Goal: Transaction & Acquisition: Book appointment/travel/reservation

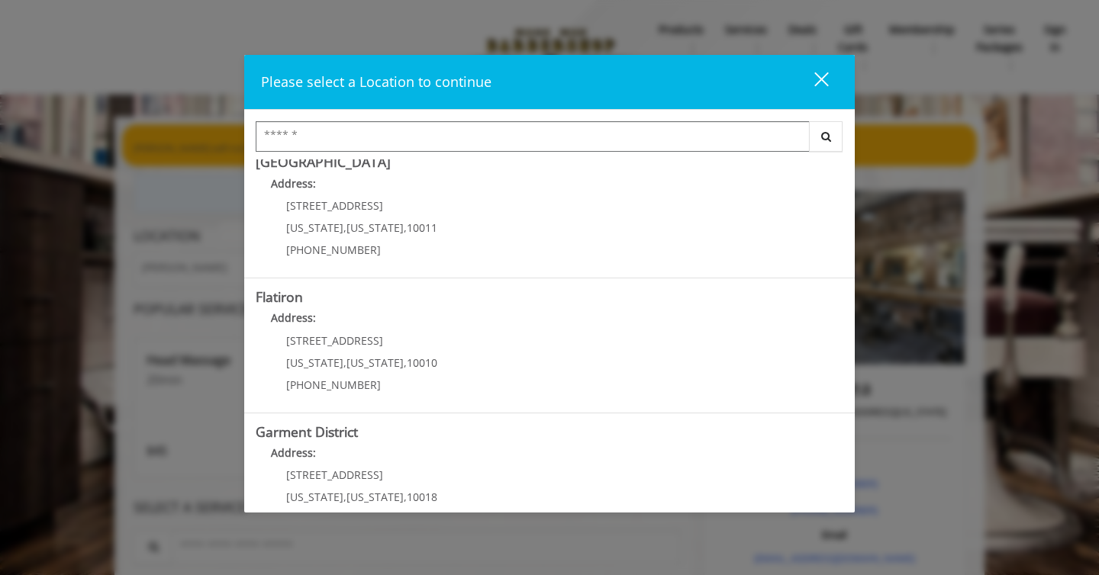
scroll to position [328, 0]
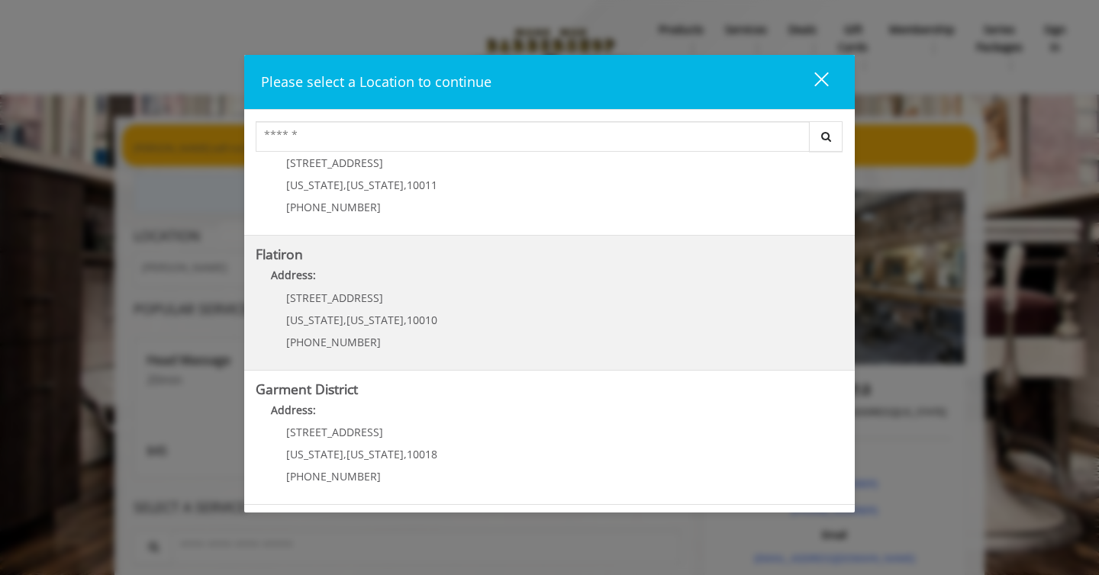
click at [391, 300] on p "[STREET_ADDRESS]" at bounding box center [361, 297] width 151 height 11
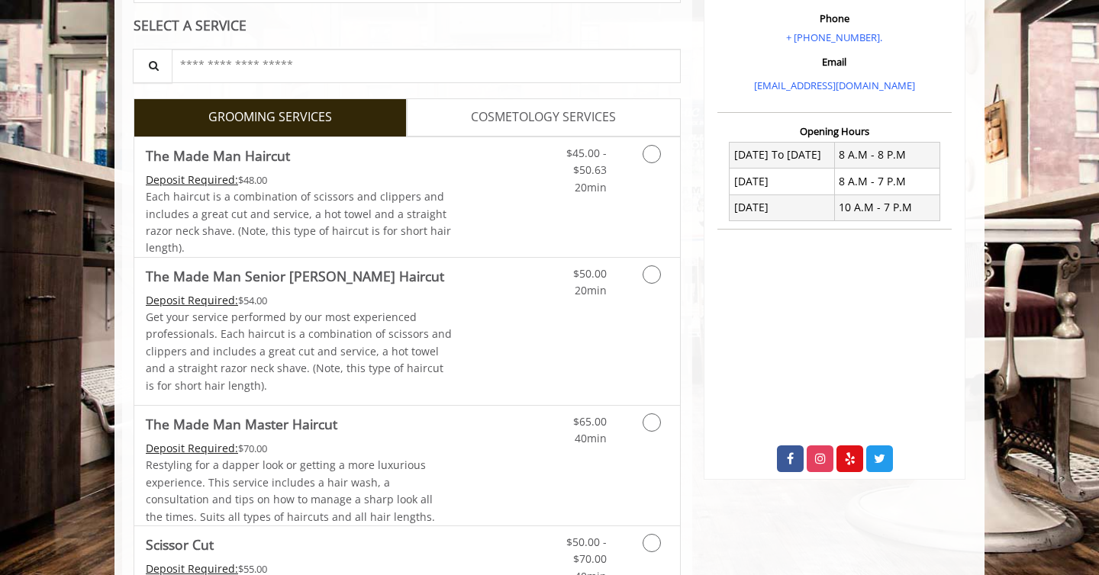
scroll to position [298, 0]
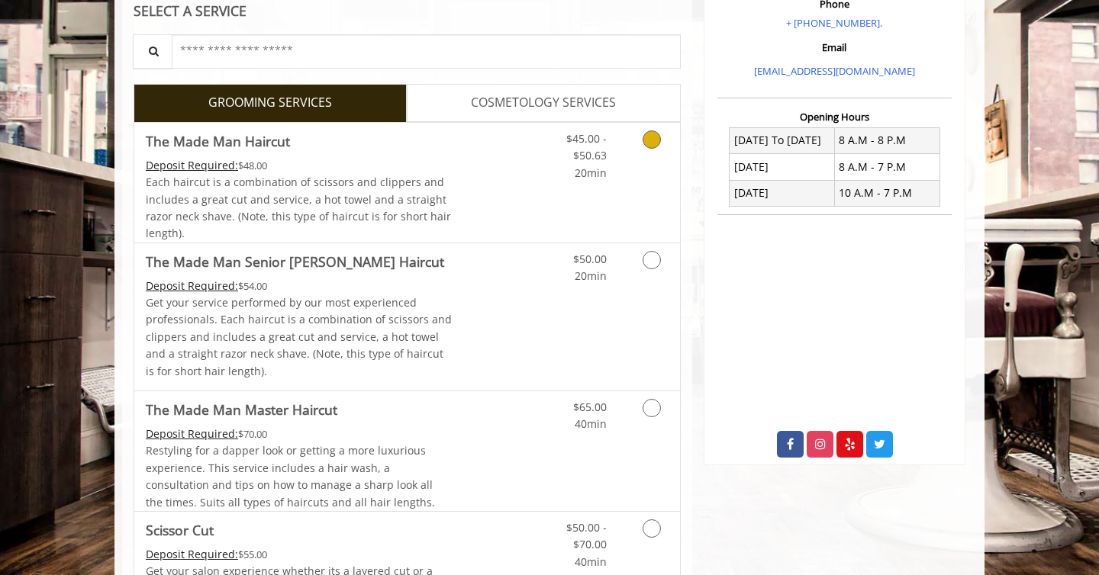
click at [602, 183] on div "$45.00 - $50.63 20min" at bounding box center [611, 183] width 137 height 120
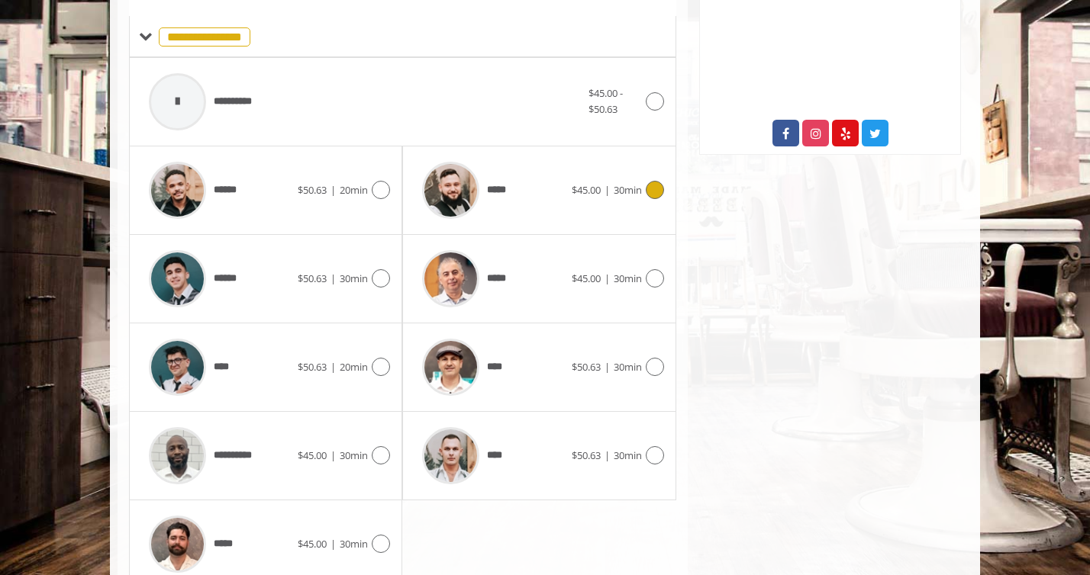
scroll to position [626, 0]
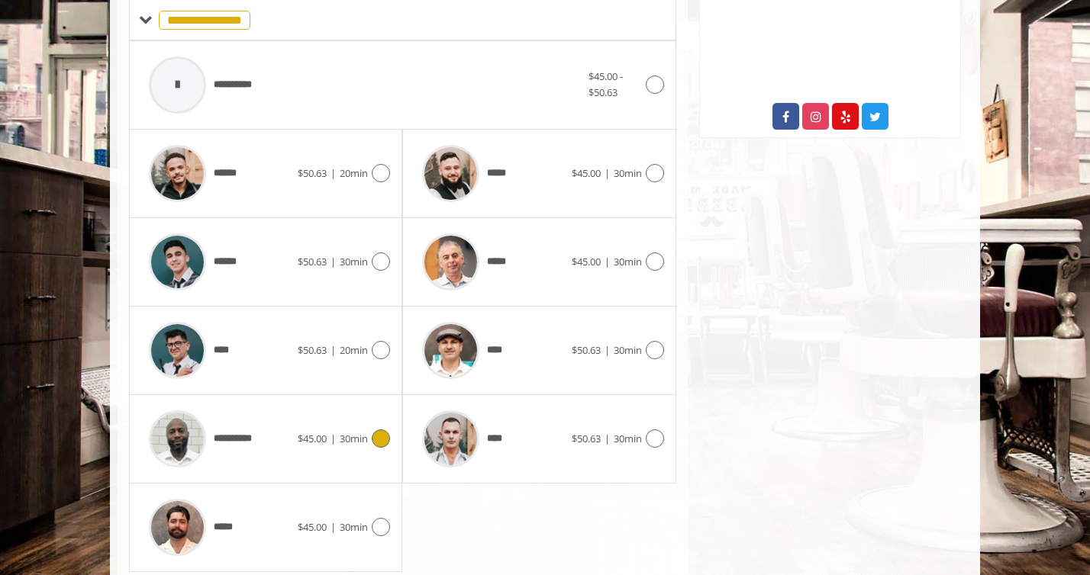
click at [374, 442] on icon at bounding box center [381, 439] width 18 height 18
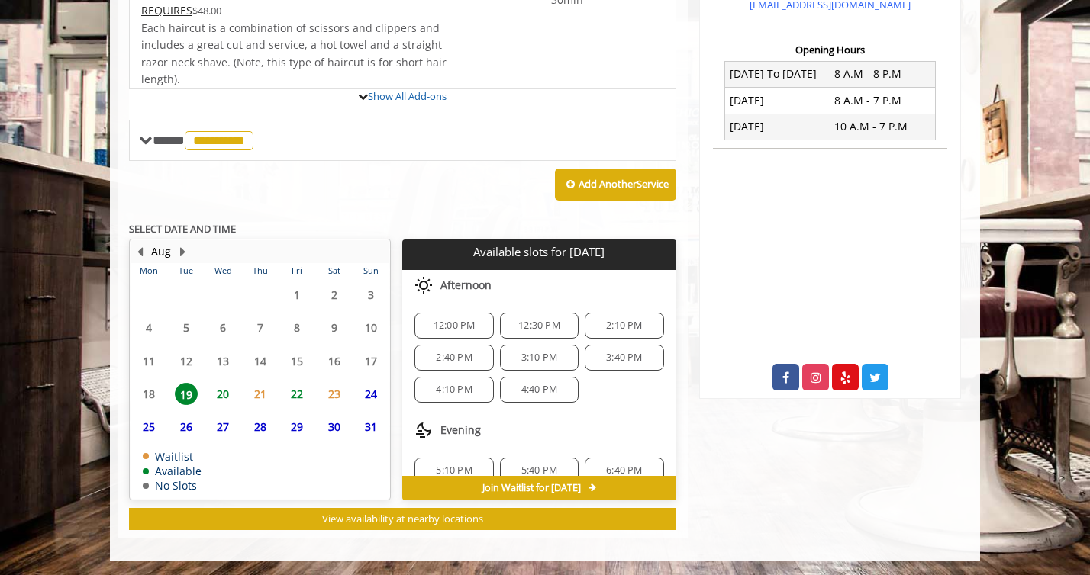
scroll to position [504, 0]
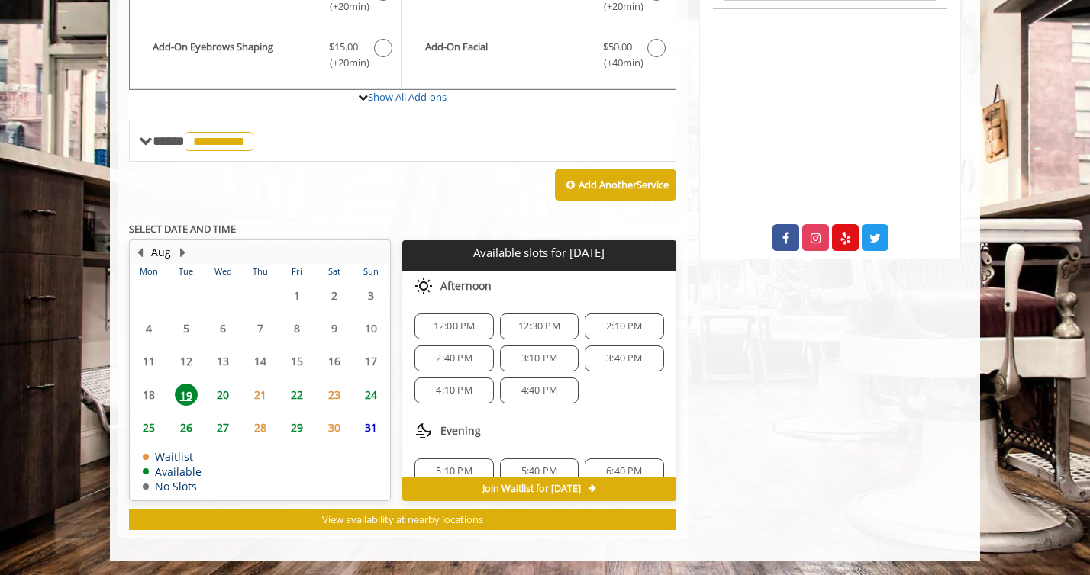
click at [224, 400] on span "20" at bounding box center [222, 395] width 23 height 22
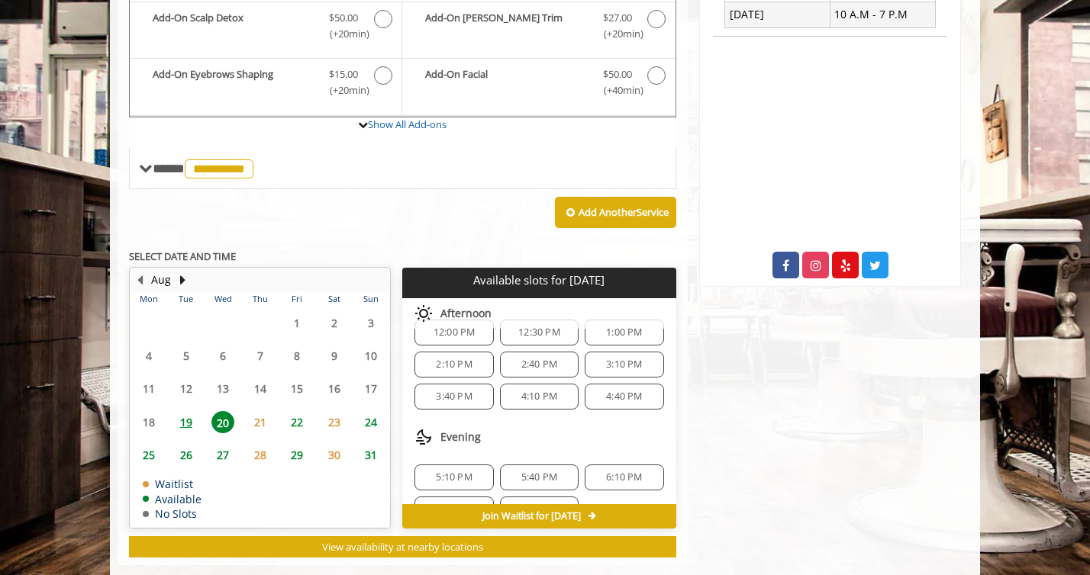
scroll to position [0, 0]
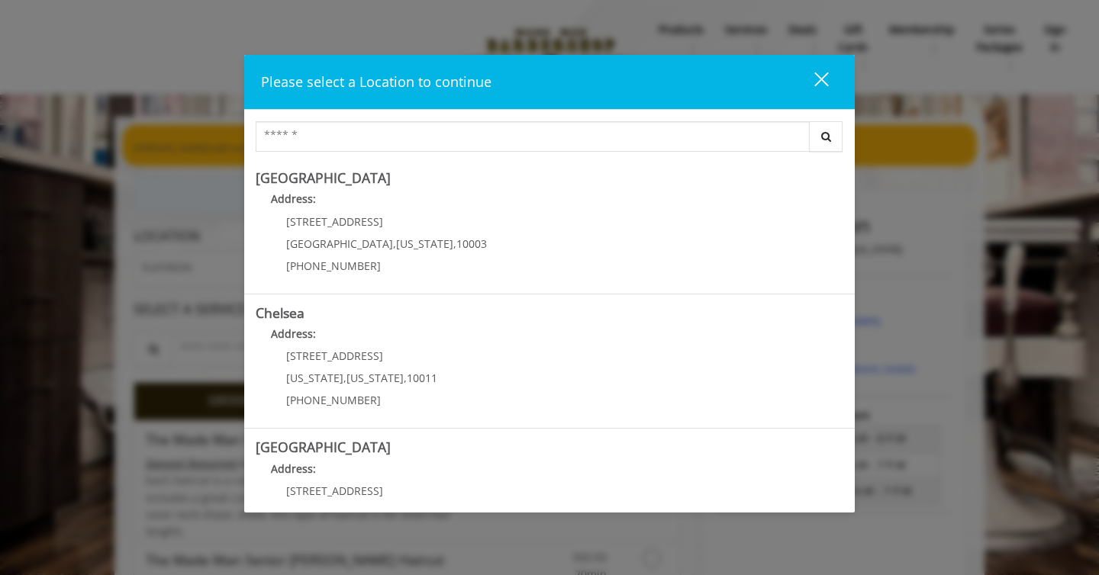
click at [821, 76] on div "close" at bounding box center [812, 82] width 31 height 23
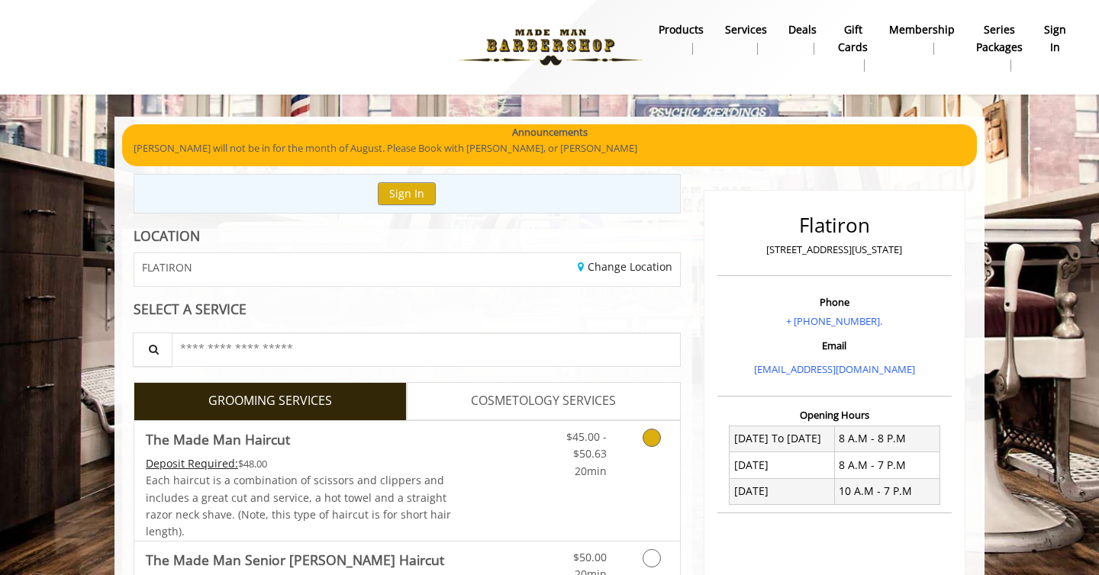
click at [378, 468] on div "Deposit Required: $48.00" at bounding box center [299, 464] width 307 height 17
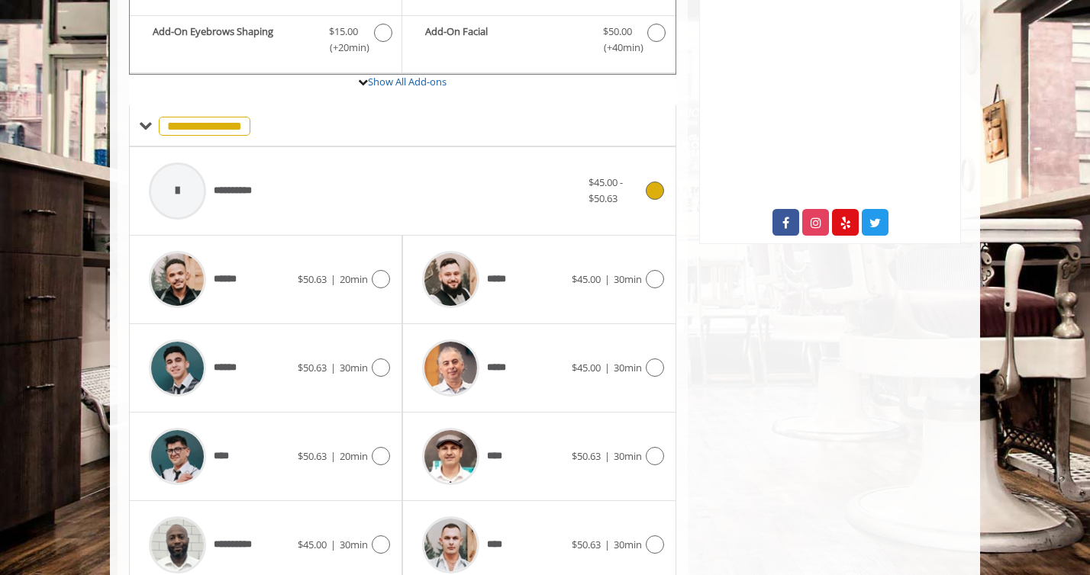
scroll to position [675, 0]
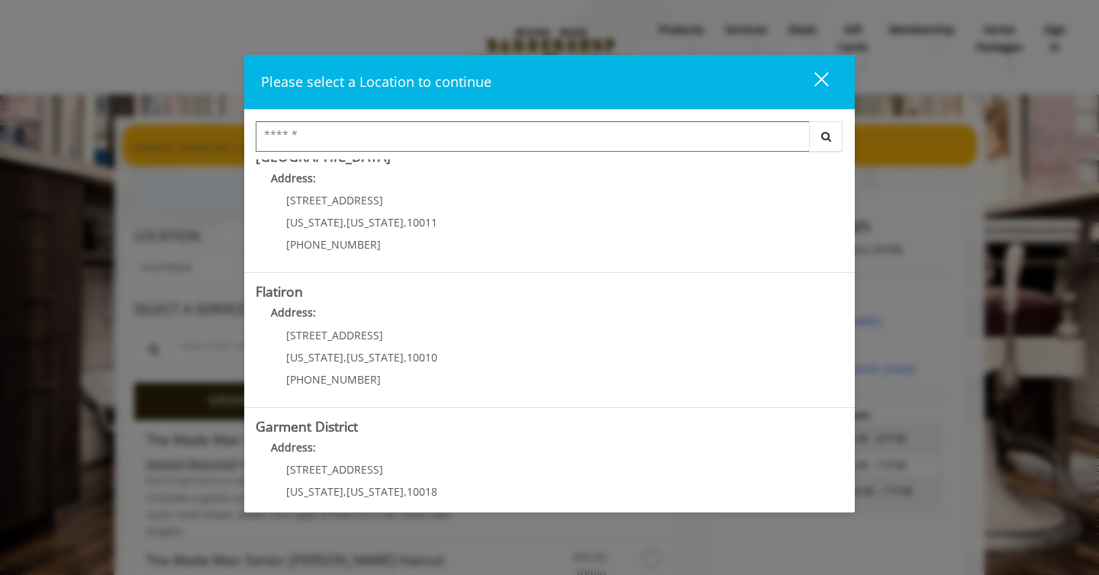
scroll to position [328, 0]
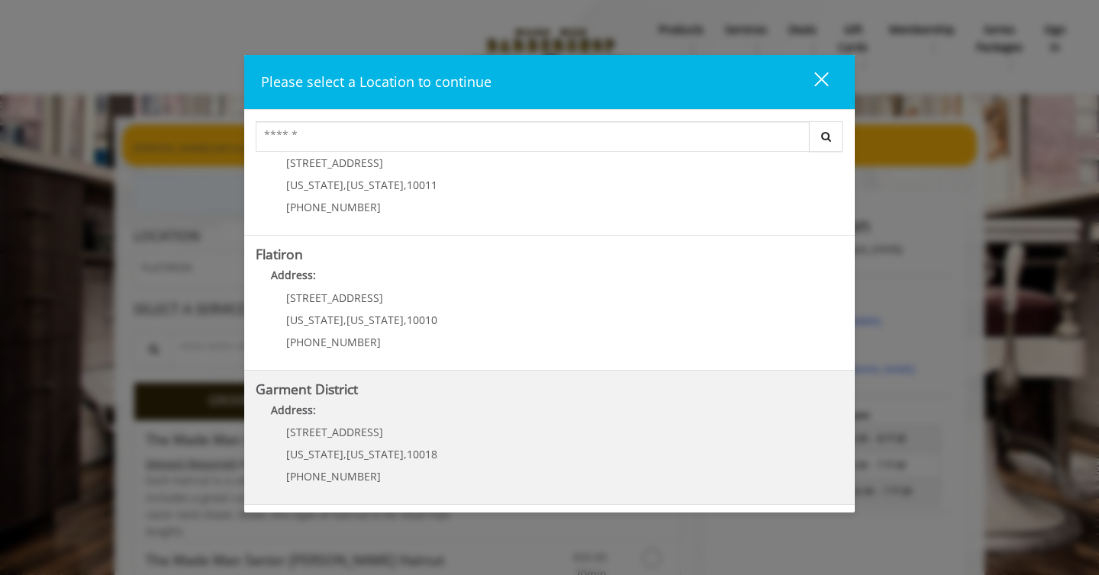
click at [397, 393] on h5 "Garment District" at bounding box center [550, 389] width 588 height 14
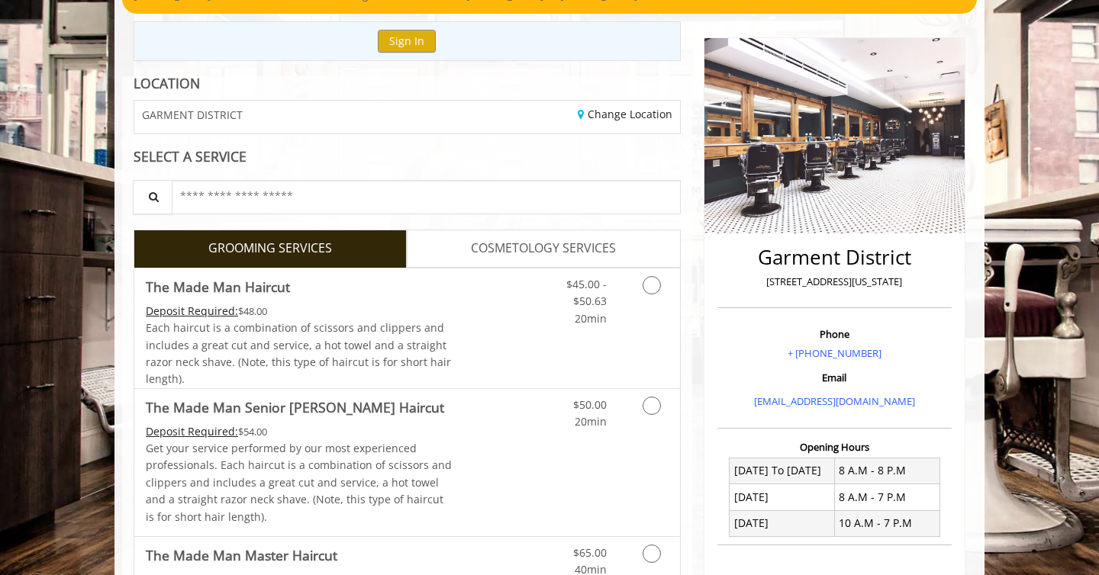
scroll to position [156, 0]
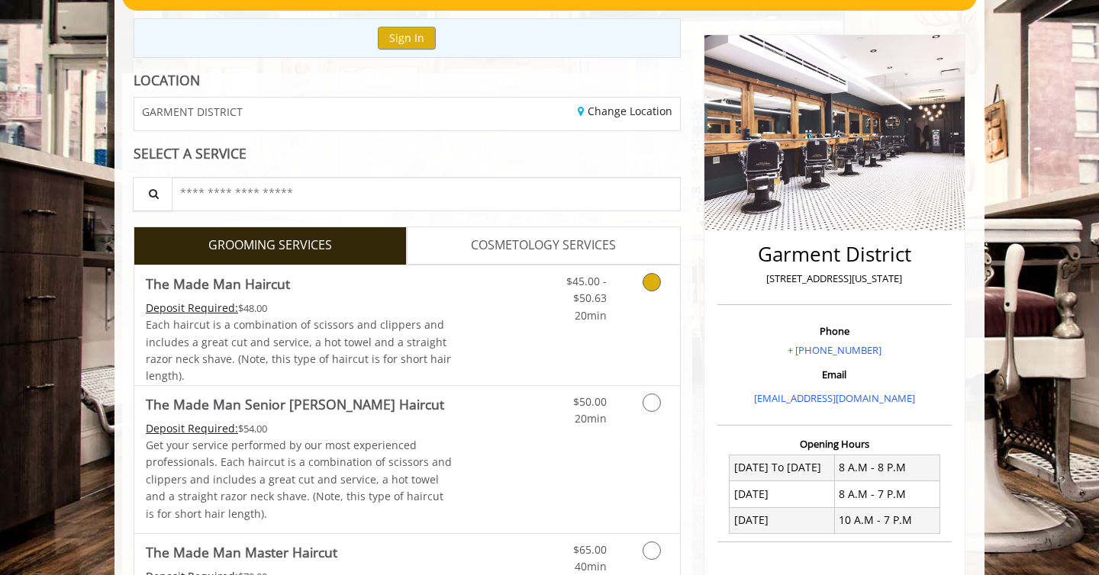
click at [406, 323] on span "Each haircut is a combination of scissors and clippers and includes a great cut…" at bounding box center [298, 350] width 305 height 66
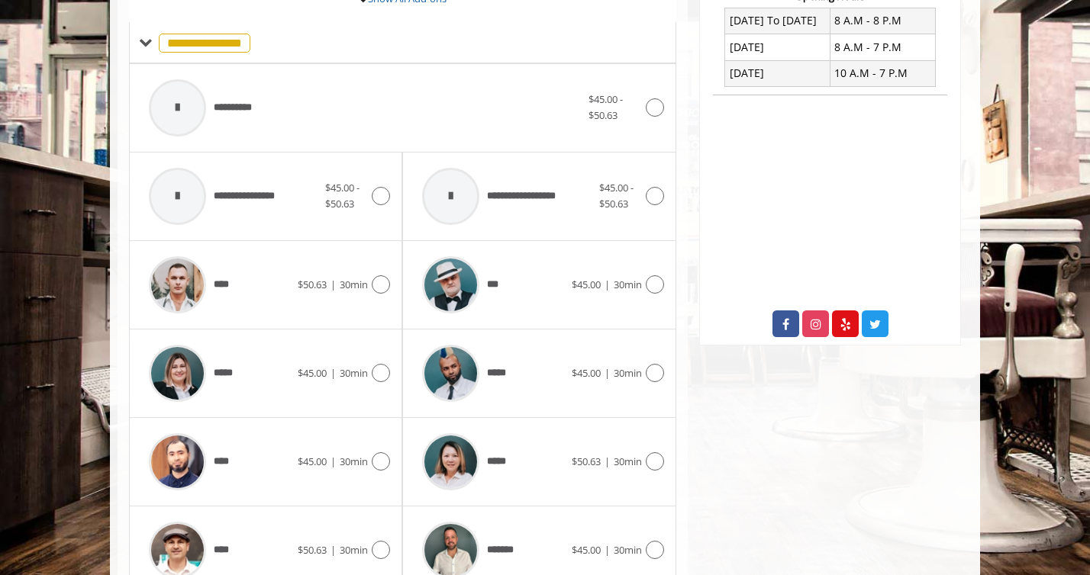
scroll to position [611, 0]
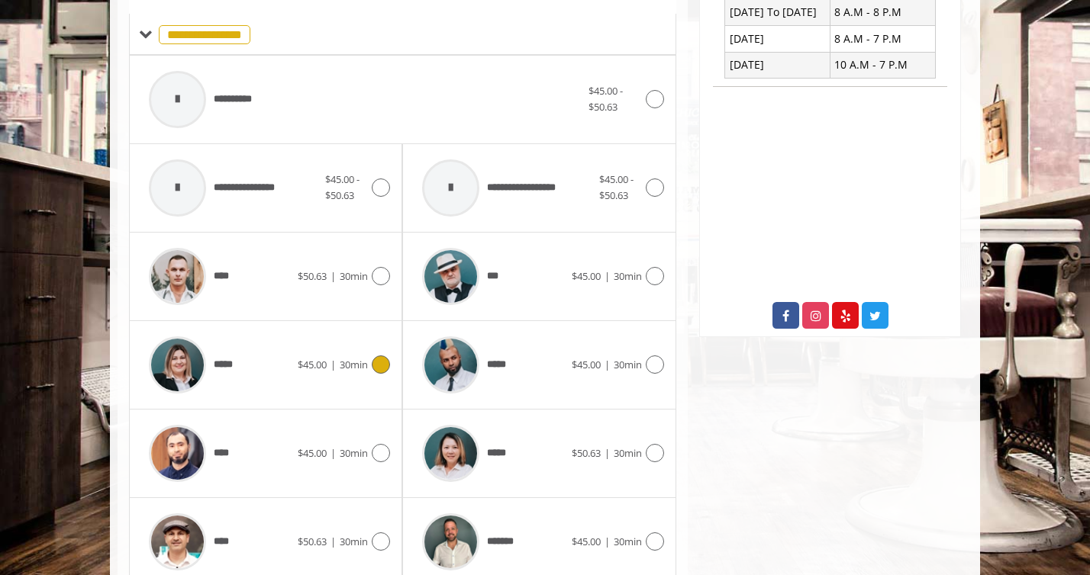
click at [275, 356] on div "*****" at bounding box center [219, 365] width 156 height 72
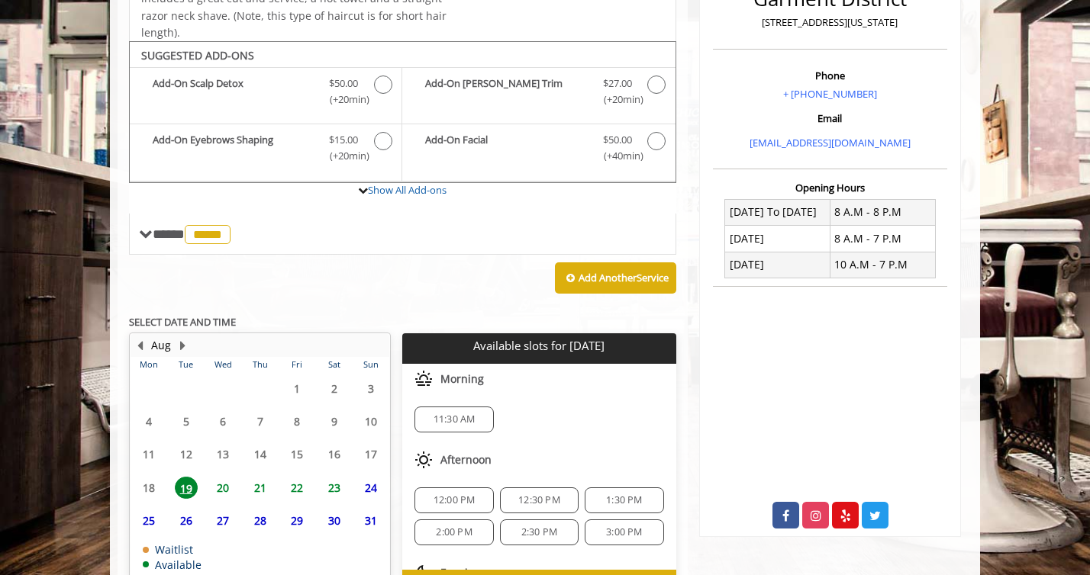
scroll to position [504, 0]
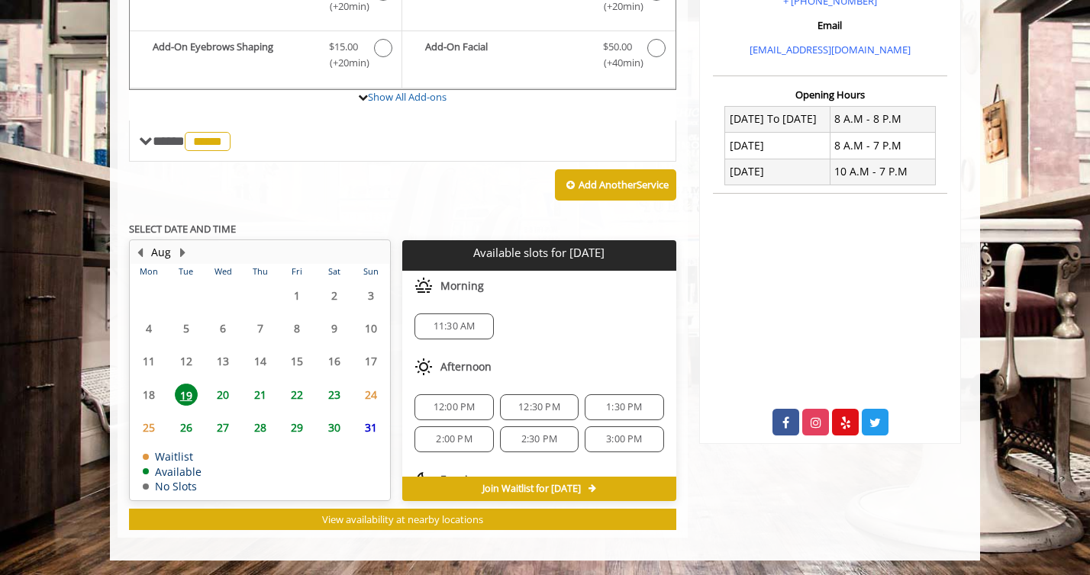
click at [223, 397] on span "20" at bounding box center [222, 395] width 23 height 22
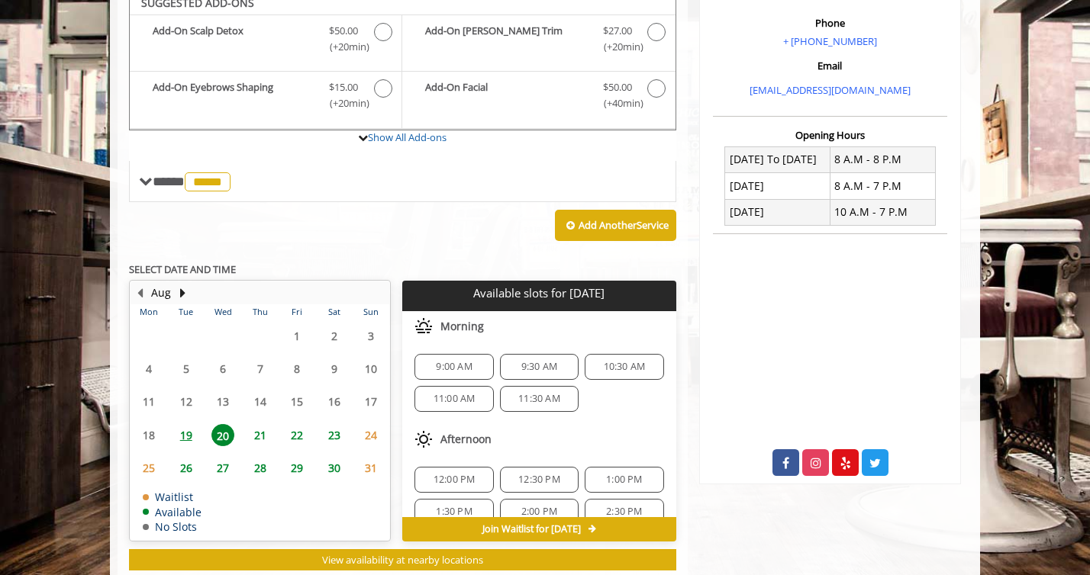
scroll to position [453, 0]
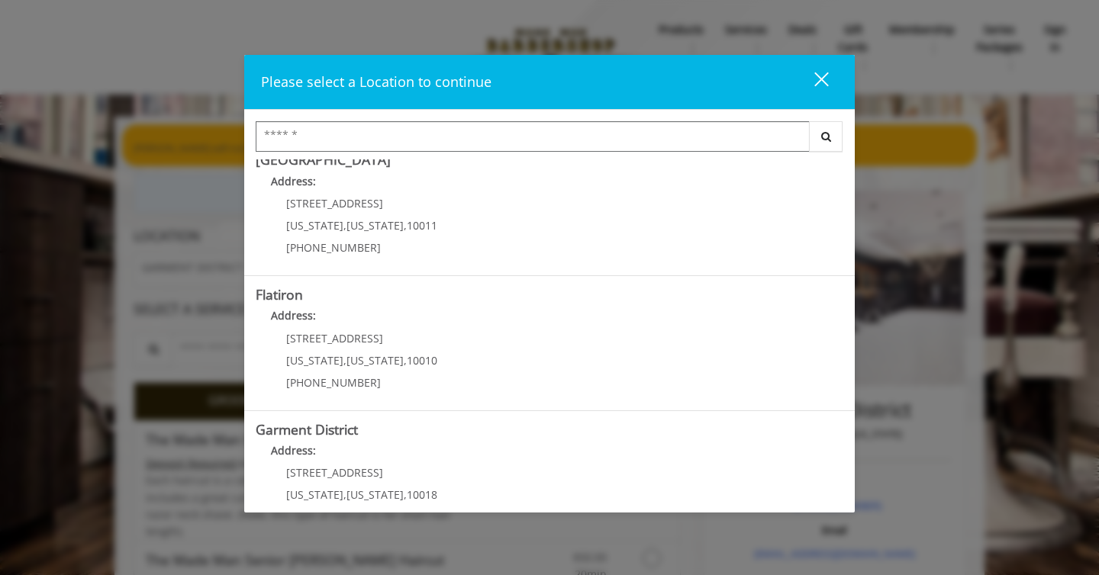
scroll to position [328, 0]
